Goal: Answer question/provide support: Share knowledge or assist other users

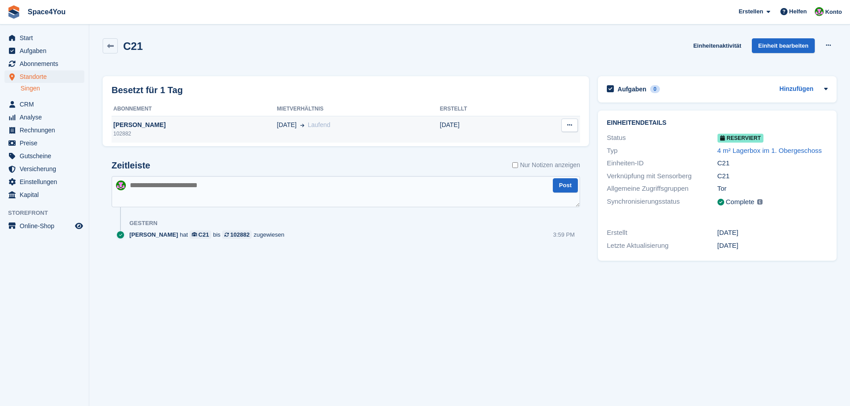
click at [130, 124] on div "[PERSON_NAME]" at bounding box center [194, 124] width 165 height 9
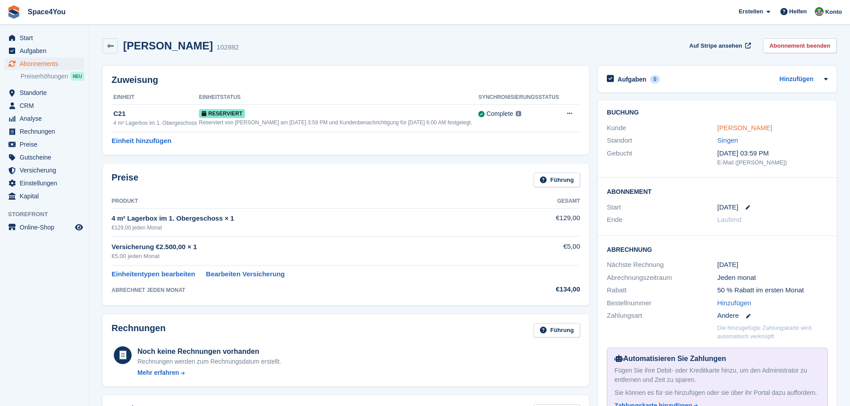
click at [725, 130] on link "Lea Harting" at bounding box center [744, 128] width 55 height 8
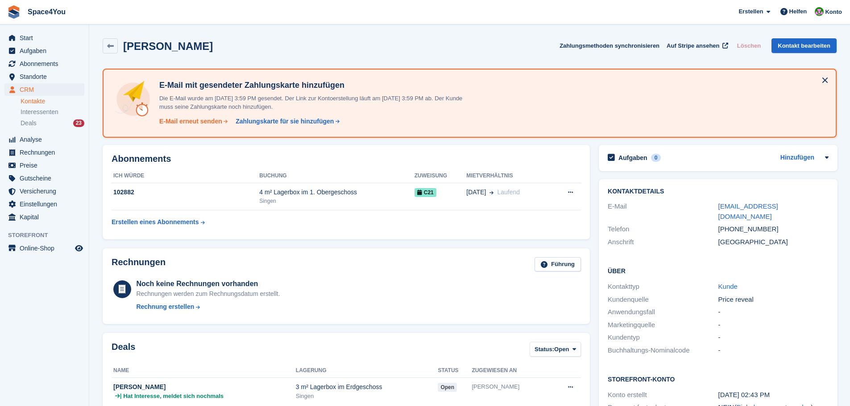
click at [194, 124] on div "E-Mail erneut senden" at bounding box center [190, 121] width 63 height 9
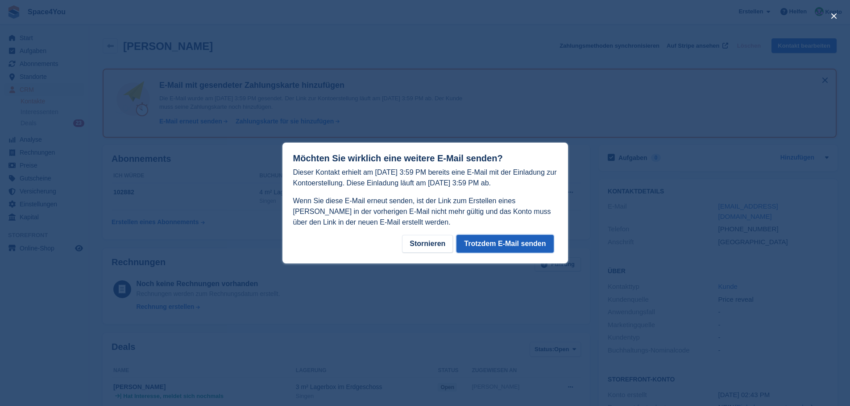
click at [490, 244] on button "Trotzdem E-Mail senden" at bounding box center [504, 244] width 97 height 18
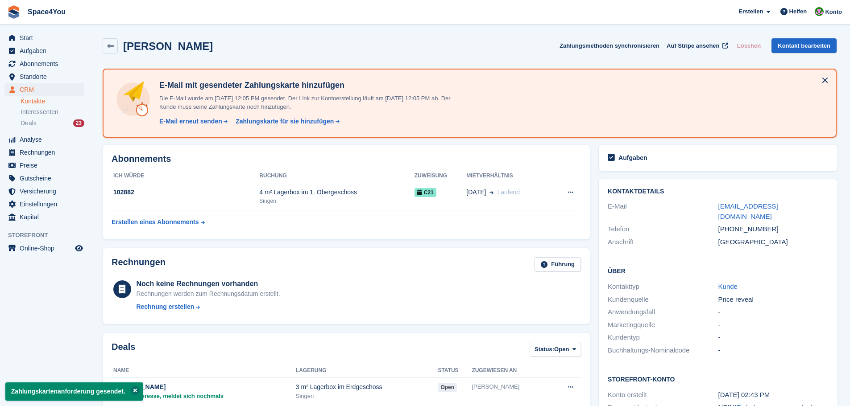
click at [135, 388] on button at bounding box center [135, 390] width 9 height 9
click at [49, 33] on span "Start" at bounding box center [47, 38] width 54 height 12
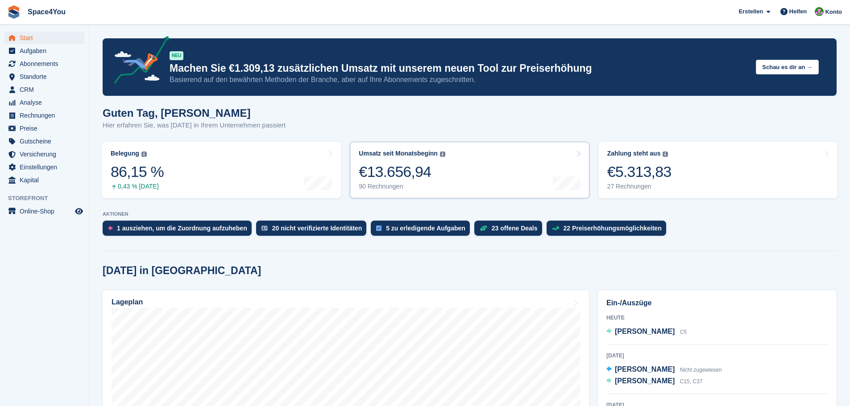
scroll to position [223, 0]
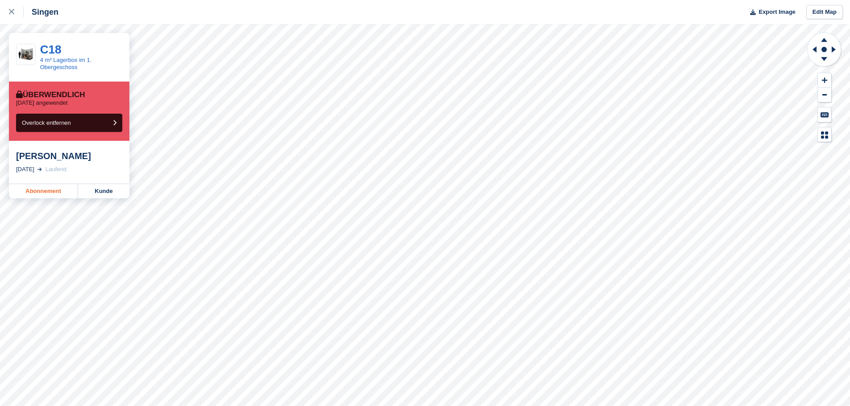
click at [41, 192] on link "Abonnement" at bounding box center [43, 191] width 69 height 14
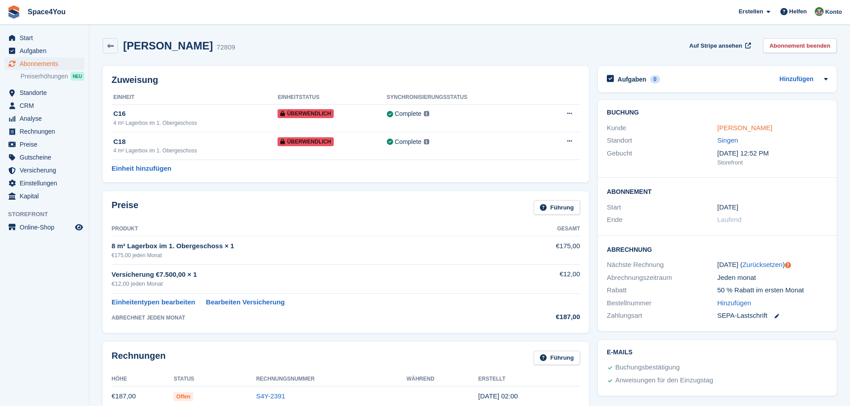
click at [744, 128] on link "[PERSON_NAME]" at bounding box center [744, 128] width 55 height 8
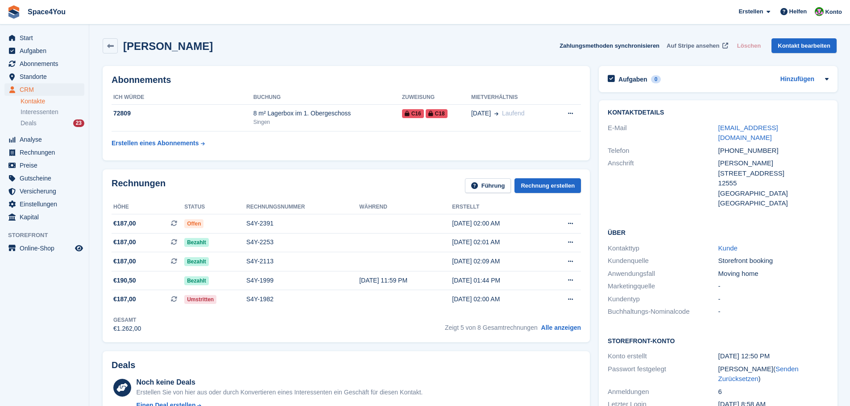
click at [701, 42] on span "Auf Stripe ansehen" at bounding box center [692, 45] width 53 height 9
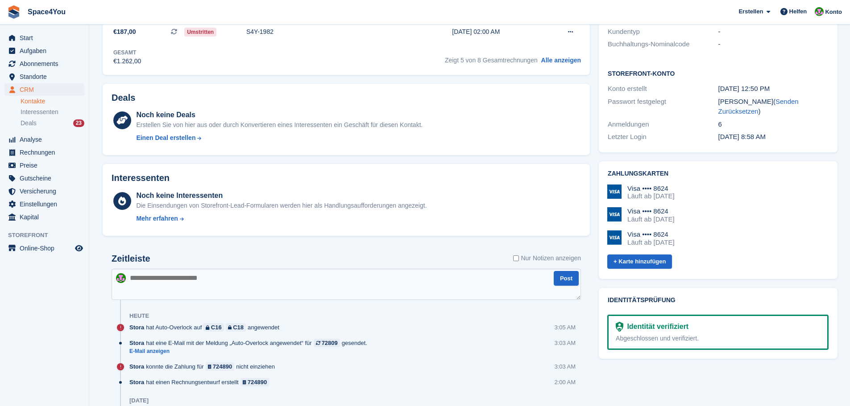
scroll to position [446, 0]
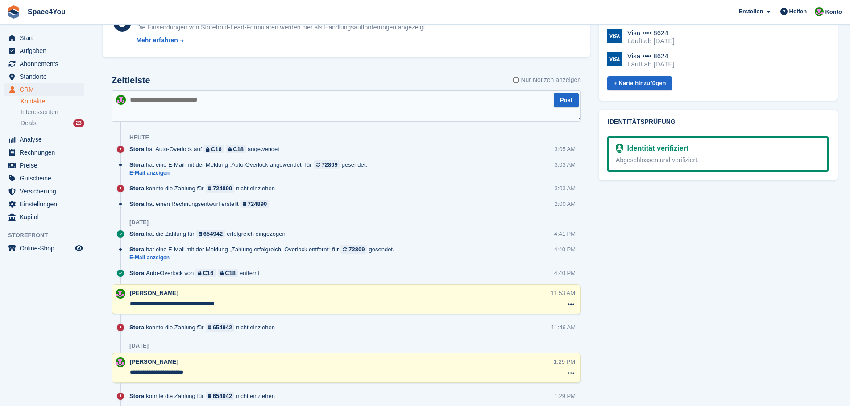
click at [174, 109] on textarea at bounding box center [346, 106] width 469 height 31
type textarea "*"
type textarea "**********"
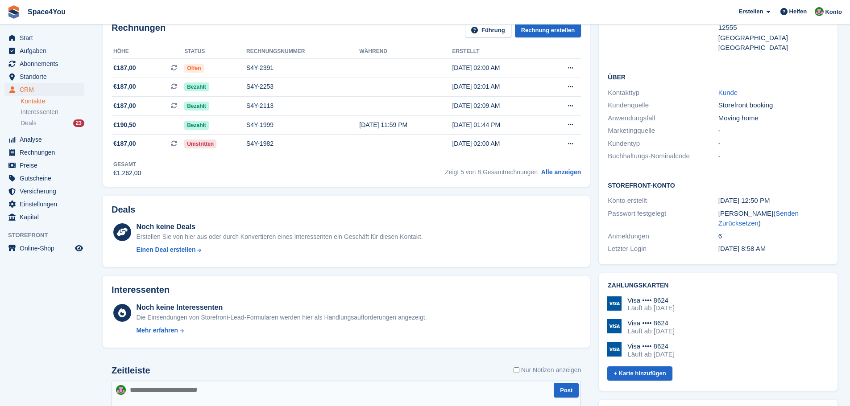
scroll to position [0, 0]
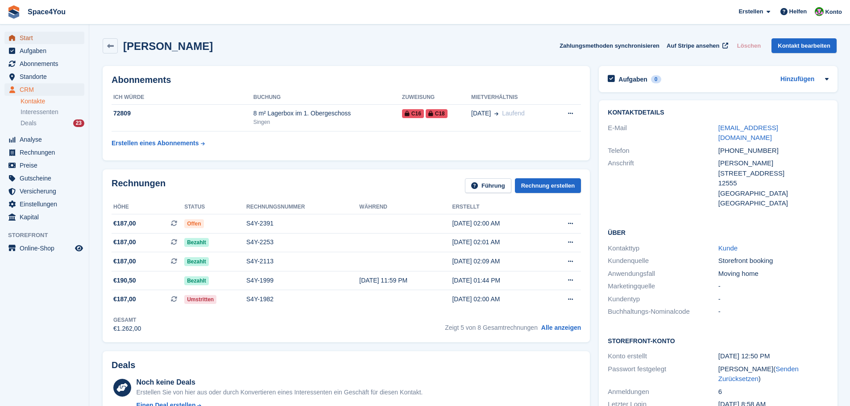
click at [52, 35] on span "Start" at bounding box center [47, 38] width 54 height 12
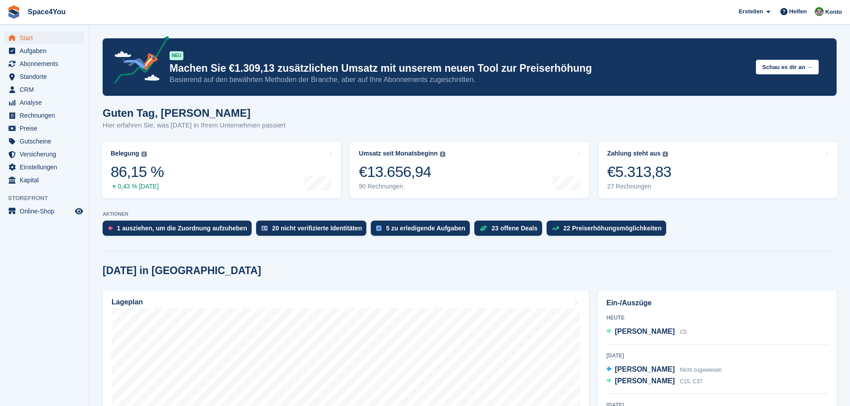
scroll to position [134, 0]
